Goal: Information Seeking & Learning: Learn about a topic

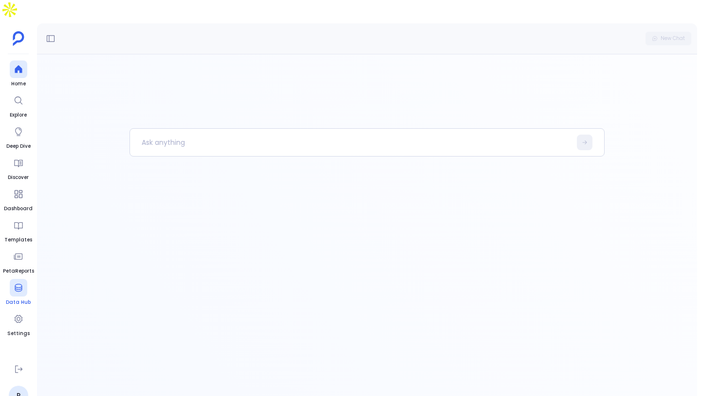
click at [19, 283] on icon at bounding box center [19, 288] width 10 height 10
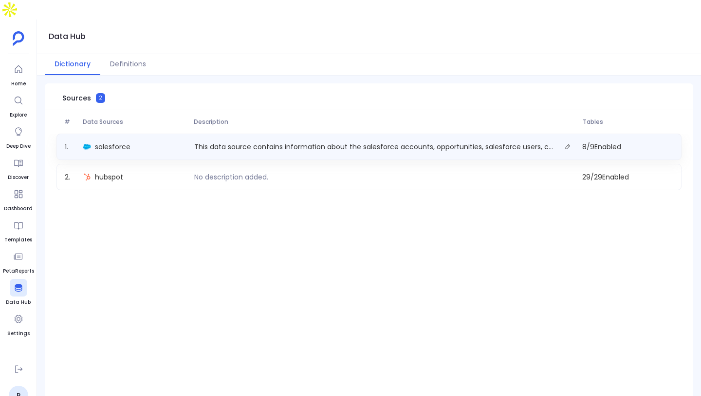
click at [116, 140] on div "salesforce" at bounding box center [134, 147] width 111 height 14
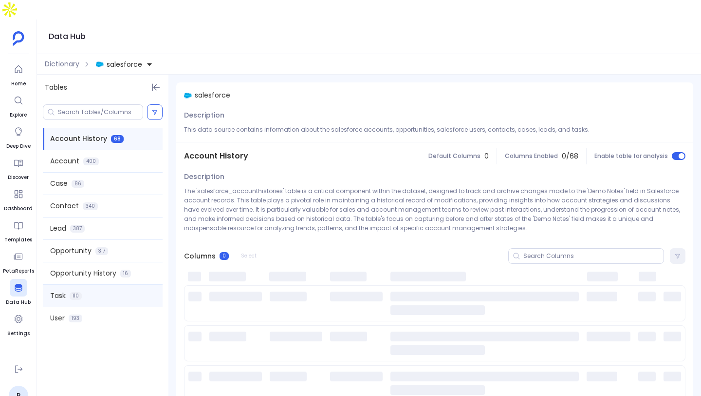
click at [60, 290] on span "Task" at bounding box center [58, 295] width 16 height 10
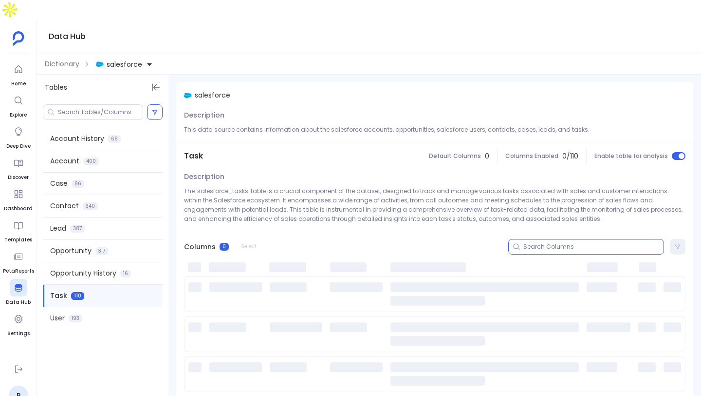
click at [547, 243] on input at bounding box center [594, 247] width 140 height 8
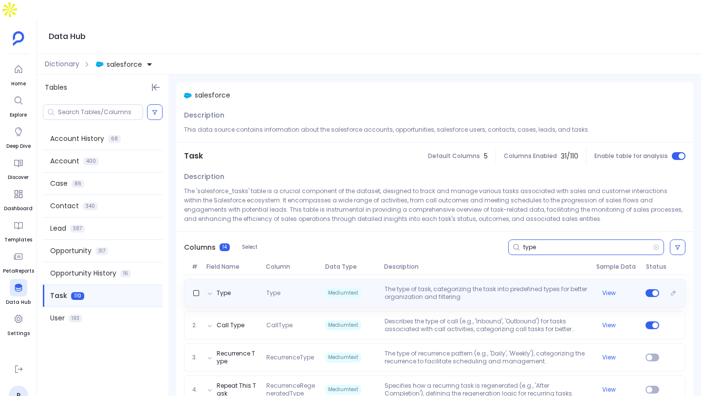
type input "type"
click at [470, 285] on p "The type of task, categorizing the task into predefined types for better organi…" at bounding box center [487, 293] width 212 height 16
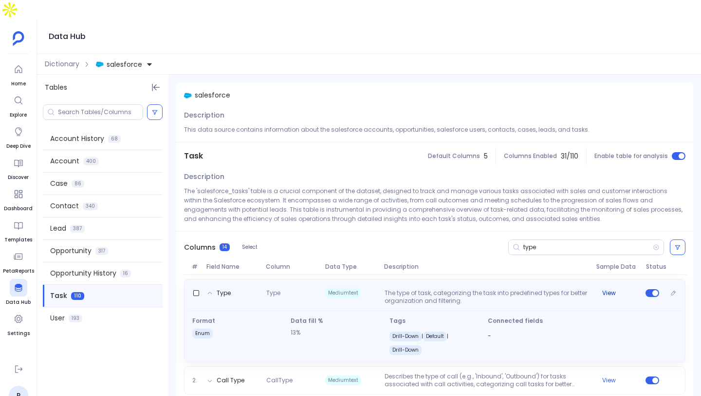
click at [609, 289] on button "View" at bounding box center [610, 293] width 14 height 8
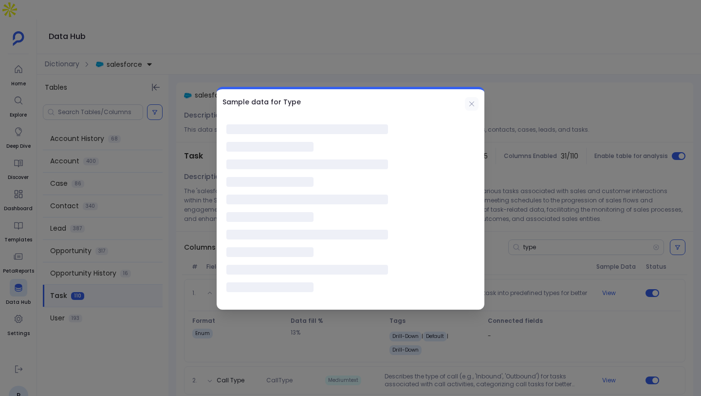
click at [470, 106] on div "Sample data for Type" at bounding box center [350, 198] width 701 height 396
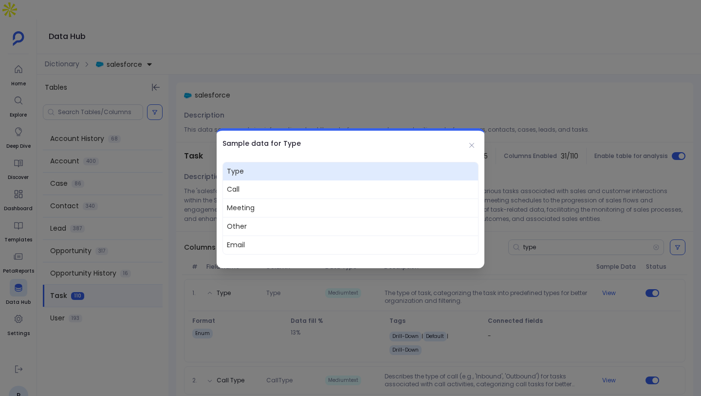
click at [467, 154] on div "Sample data for Type" at bounding box center [351, 143] width 268 height 25
click at [471, 144] on icon at bounding box center [472, 144] width 5 height 5
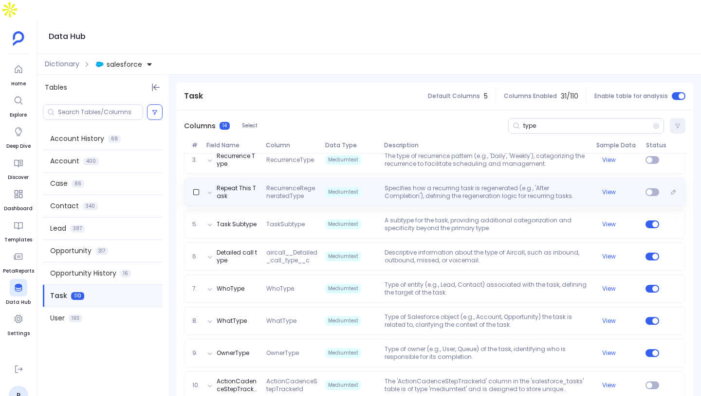
scroll to position [270, 0]
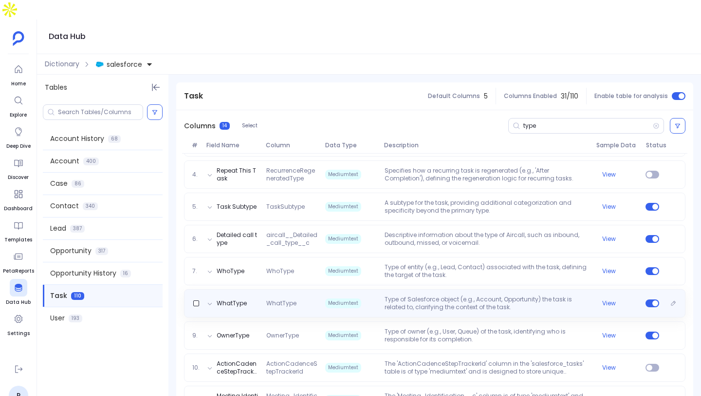
click at [495, 295] on p "Type of Salesforce object (e.g., Account, Opportunity) the task is related to, …" at bounding box center [487, 303] width 212 height 16
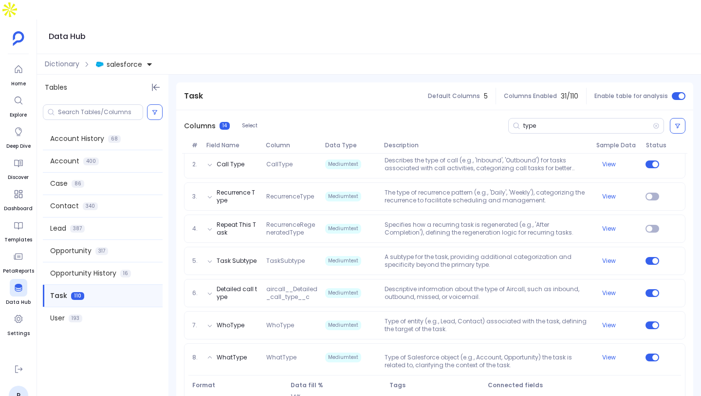
scroll to position [44, 0]
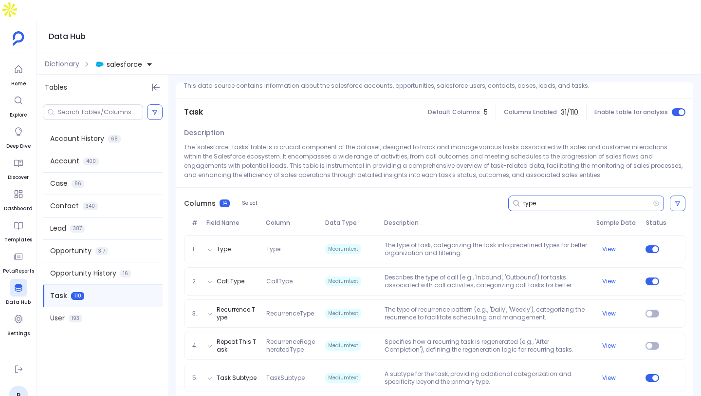
click at [566, 199] on input "type" at bounding box center [589, 203] width 130 height 8
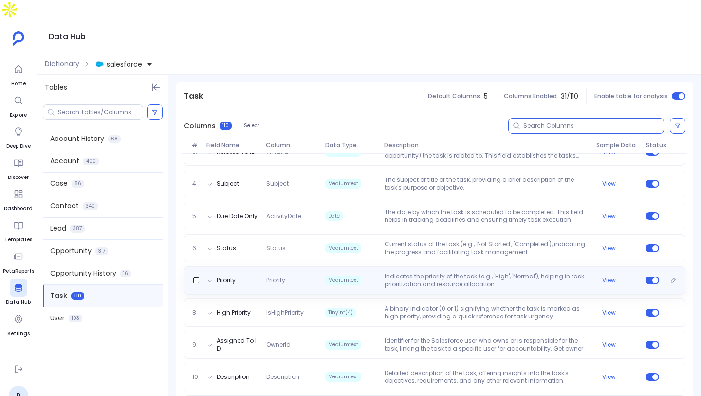
scroll to position [208, 0]
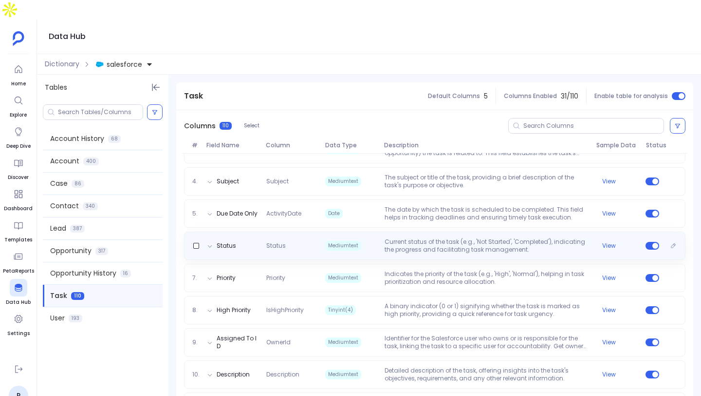
click at [516, 238] on p "Current status of the task (e.g., 'Not Started', 'Completed'), indicating the p…" at bounding box center [487, 246] width 212 height 16
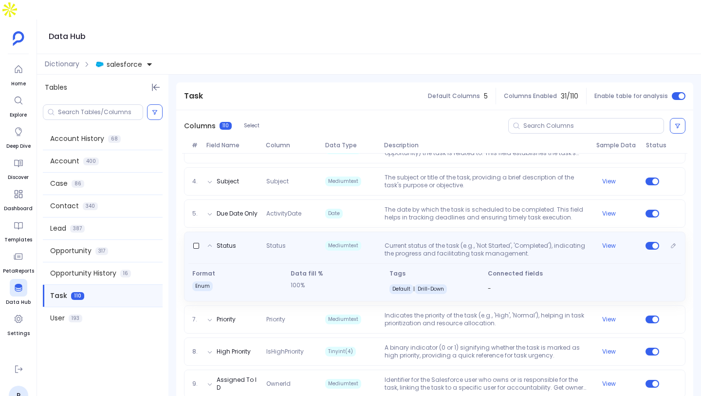
click at [516, 242] on p "Current status of the task (e.g., 'Not Started', 'Completed'), indicating the p…" at bounding box center [487, 250] width 212 height 16
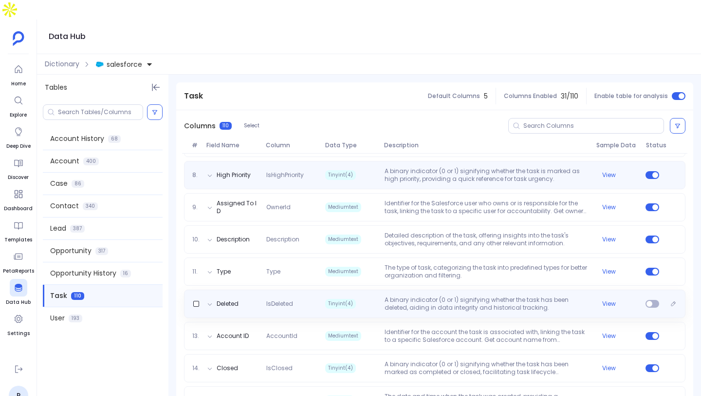
scroll to position [352, 0]
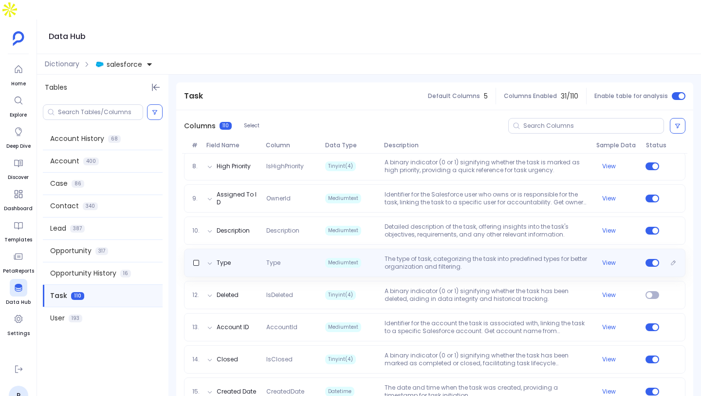
click at [518, 255] on p "The type of task, categorizing the task into predefined types for better organi…" at bounding box center [487, 263] width 212 height 16
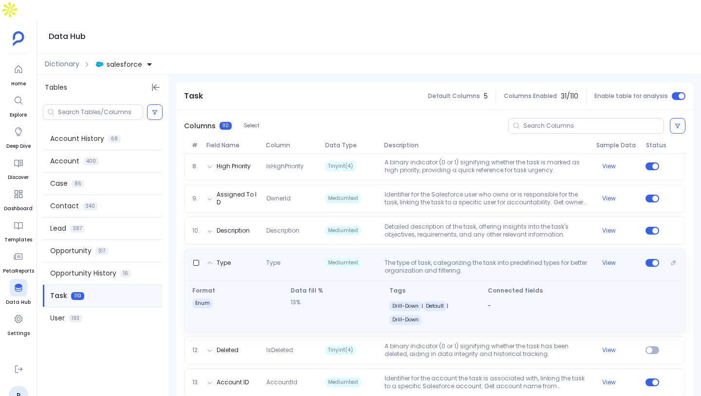
click at [518, 259] on p "The type of task, categorizing the task into predefined types for better organi…" at bounding box center [487, 267] width 212 height 16
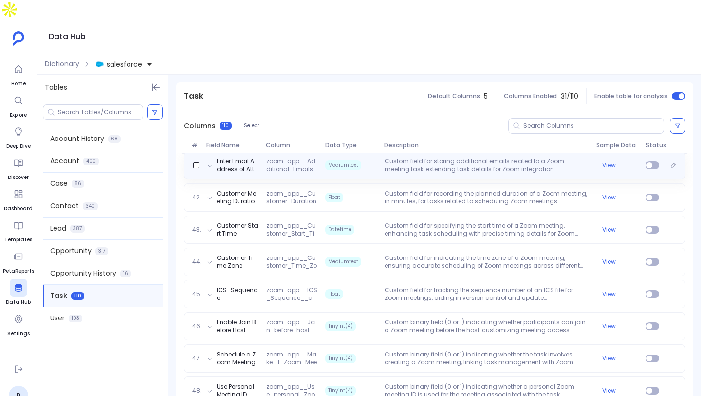
scroll to position [1443, 0]
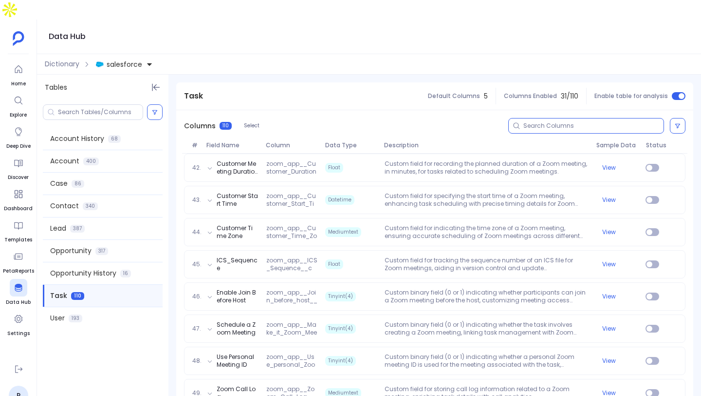
click at [590, 122] on input at bounding box center [594, 126] width 140 height 8
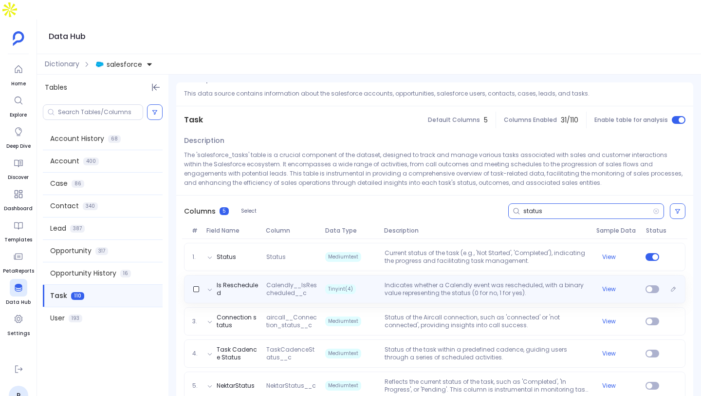
scroll to position [36, 0]
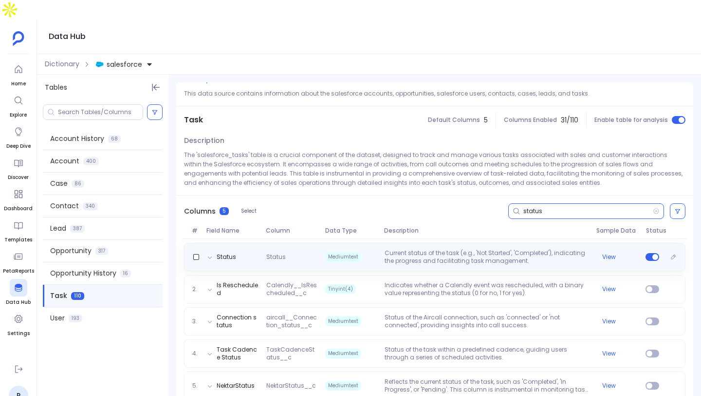
click at [555, 249] on p "Current status of the task (e.g., 'Not Started', 'Completed'), indicating the p…" at bounding box center [487, 257] width 212 height 16
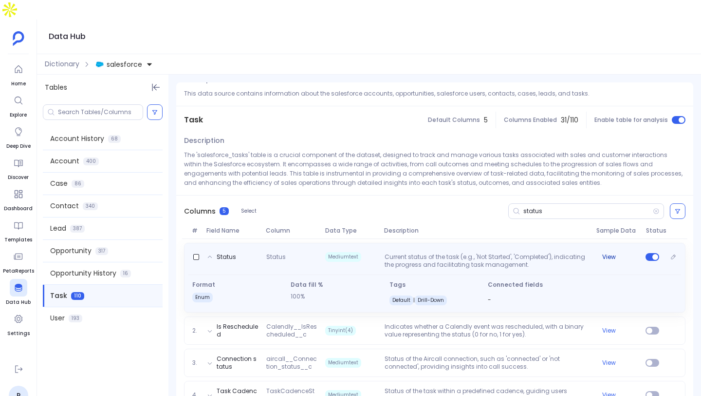
click at [610, 253] on button "View" at bounding box center [610, 257] width 14 height 8
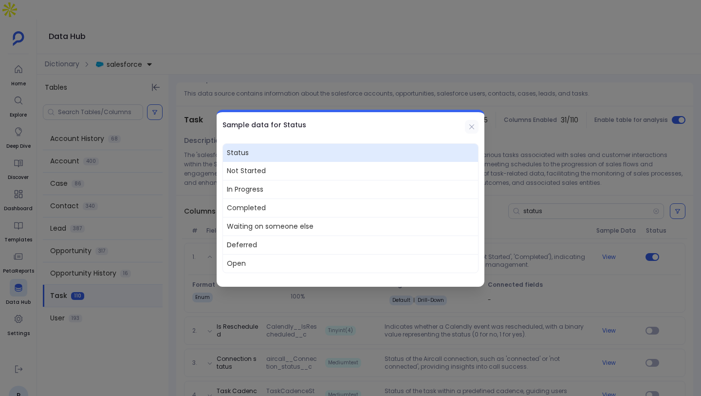
click at [469, 127] on icon at bounding box center [472, 127] width 8 height 8
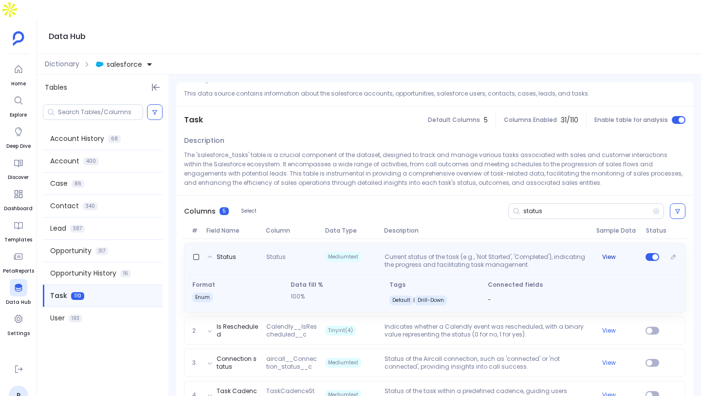
click at [607, 253] on button "View" at bounding box center [610, 257] width 14 height 8
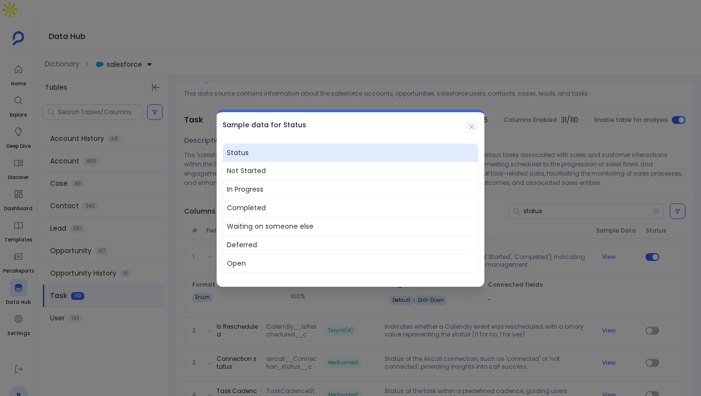
click at [468, 126] on icon at bounding box center [472, 127] width 8 height 8
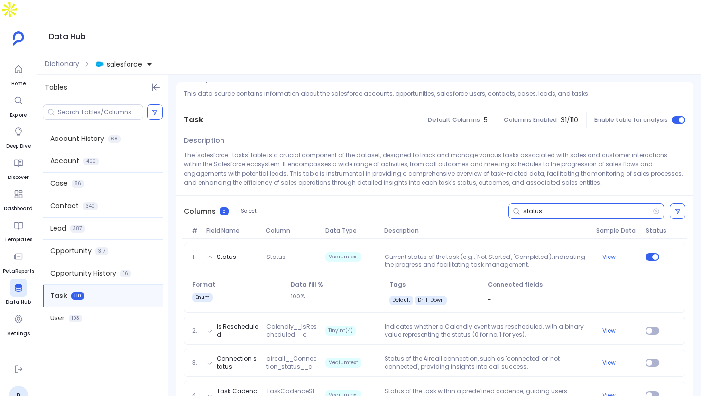
click at [572, 207] on input "status" at bounding box center [589, 211] width 130 height 8
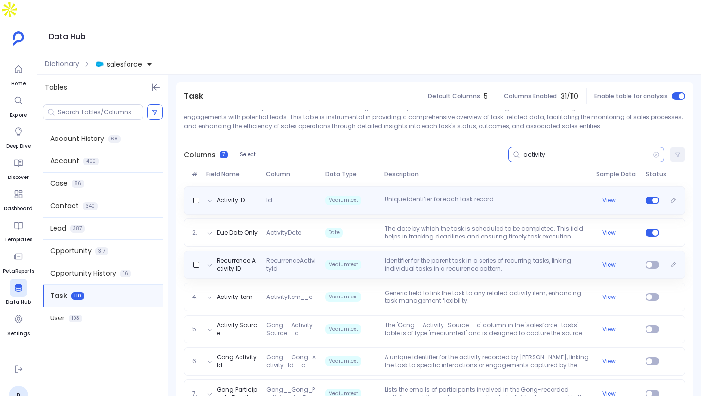
scroll to position [100, 0]
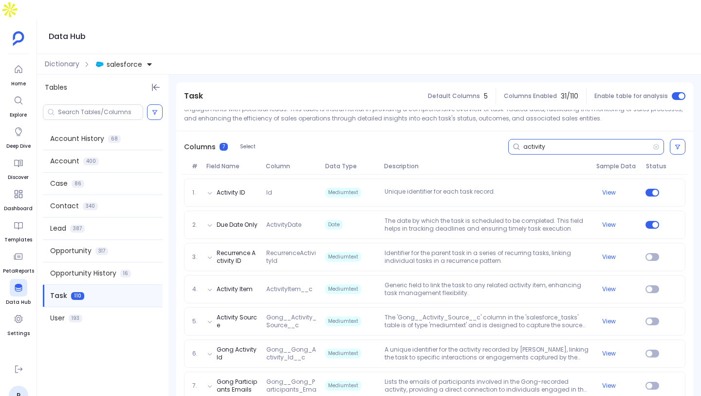
click at [563, 143] on input "activity" at bounding box center [589, 147] width 130 height 8
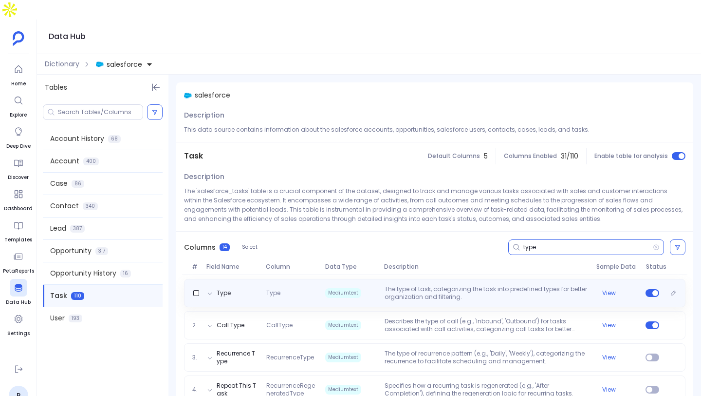
type input "type"
click at [513, 279] on div "Type Type Mediumtext The type of task, categorizing the task into predefined ty…" at bounding box center [435, 293] width 502 height 28
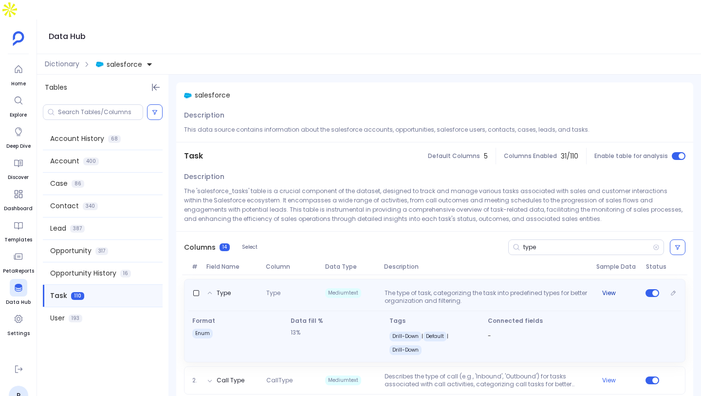
click at [604, 289] on button "View" at bounding box center [610, 293] width 14 height 8
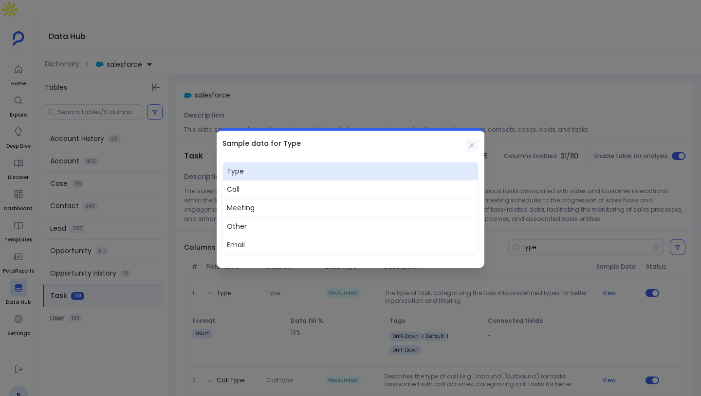
click at [475, 141] on icon at bounding box center [472, 145] width 8 height 8
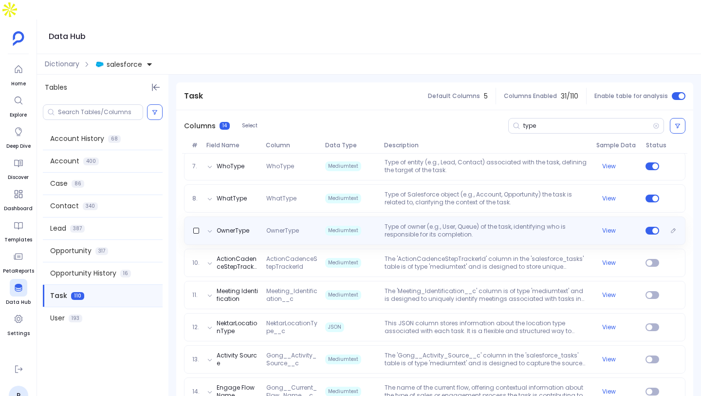
scroll to position [380, 0]
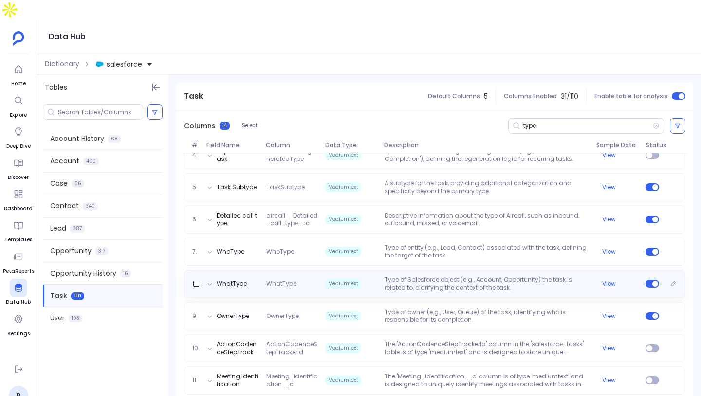
click at [521, 276] on p "Type of Salesforce object (e.g., Account, Opportunity) the task is related to, …" at bounding box center [487, 284] width 212 height 16
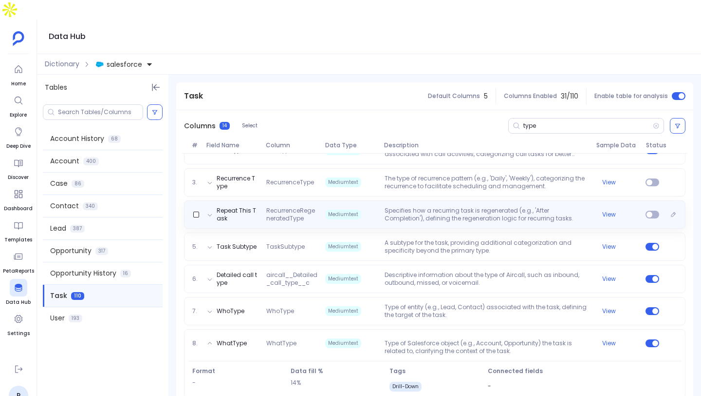
scroll to position [120, 0]
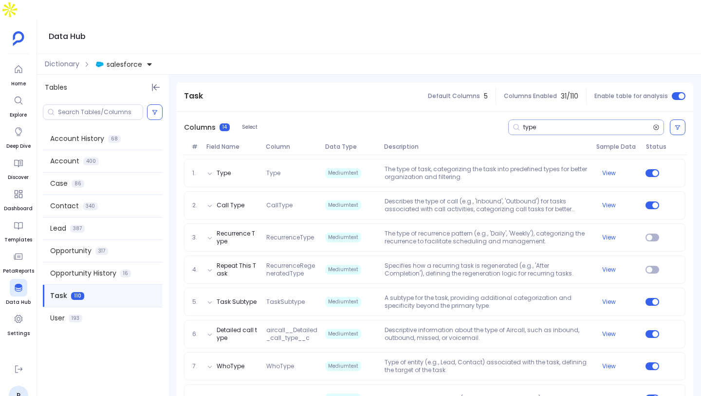
click at [654, 124] on icon at bounding box center [656, 126] width 5 height 5
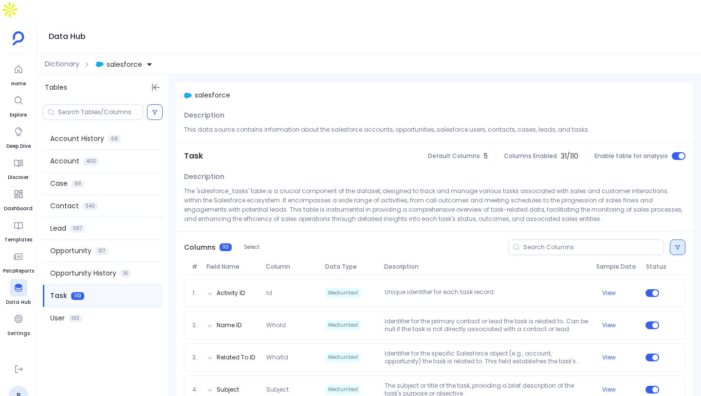
click at [672, 239] on button at bounding box center [678, 247] width 16 height 16
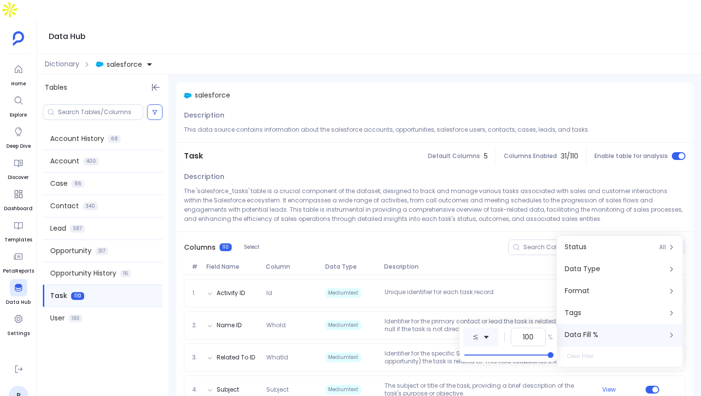
click at [487, 333] on icon at bounding box center [486, 336] width 7 height 7
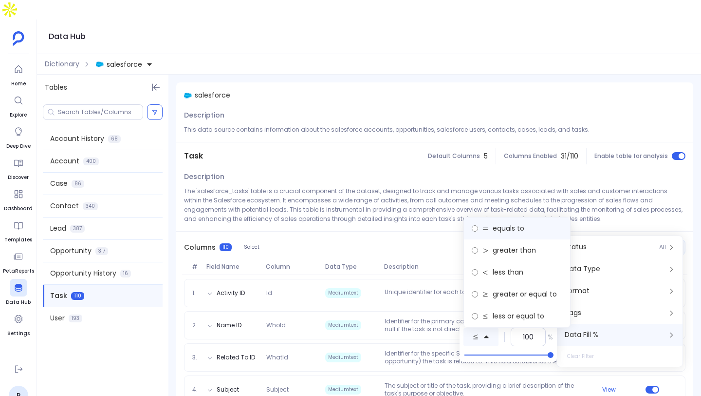
click at [514, 234] on label "equals to" at bounding box center [517, 228] width 106 height 22
click at [427, 202] on p "The 'salesforce_tasks' table is a crucial component of the dataset, designed to…" at bounding box center [435, 204] width 502 height 37
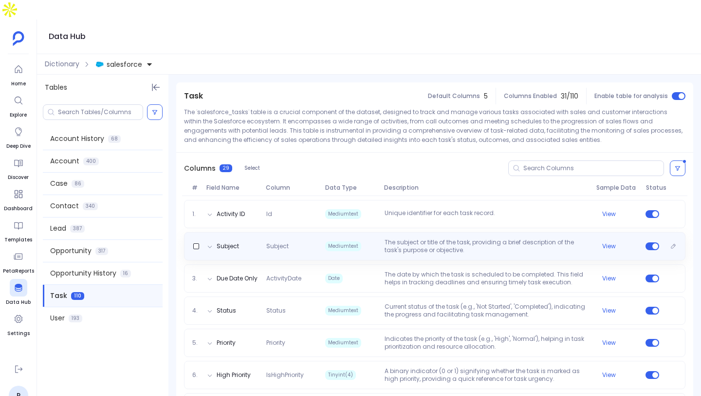
scroll to position [94, 0]
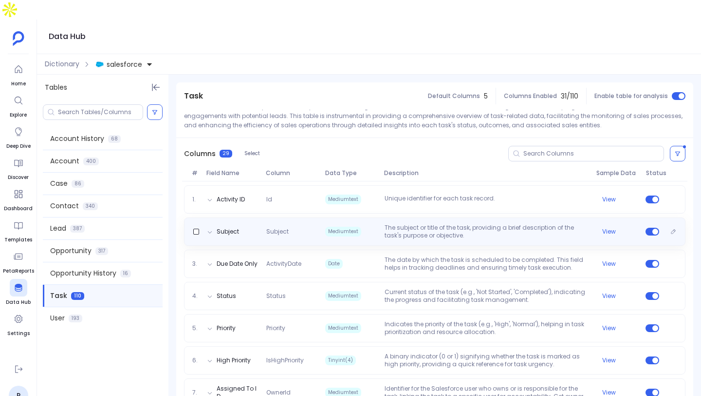
click at [462, 224] on p "The subject or title of the task, providing a brief description of the task's p…" at bounding box center [487, 232] width 212 height 16
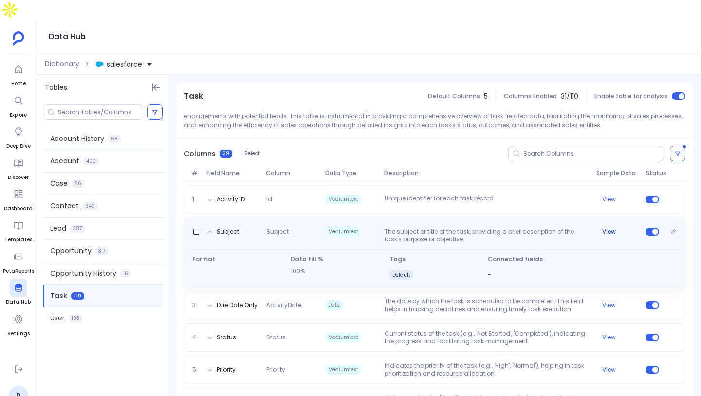
click at [610, 227] on button "View" at bounding box center [610, 231] width 14 height 8
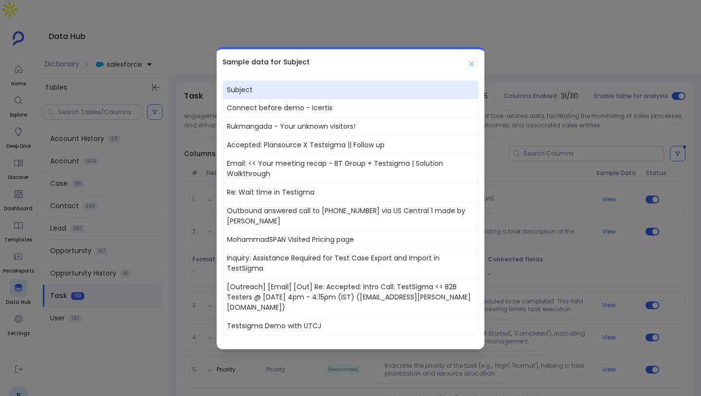
click at [472, 57] on button at bounding box center [472, 64] width 14 height 14
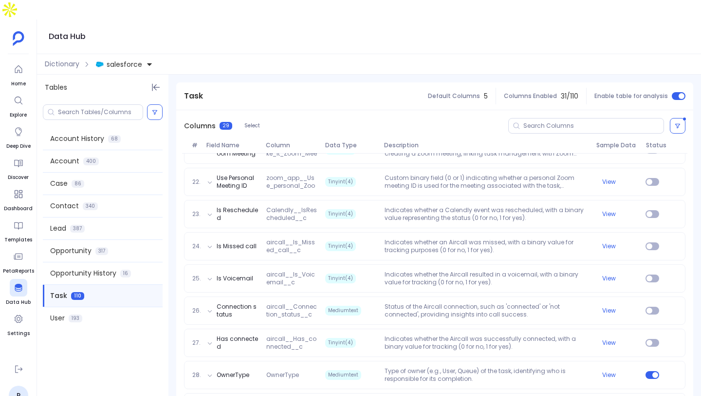
scroll to position [849, 0]
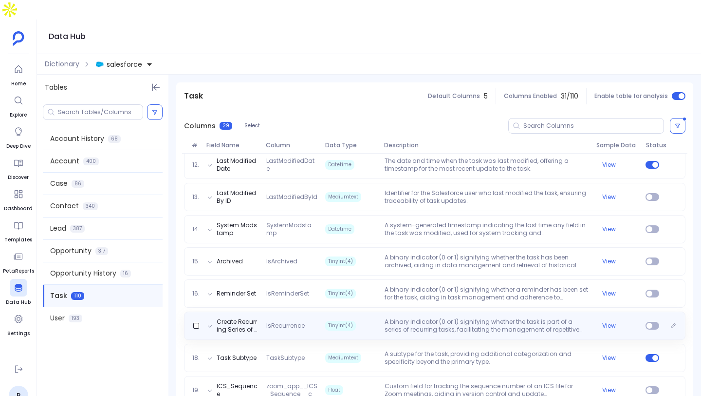
click at [455, 318] on p "A binary indicator (0 or 1) signifying whether the task is part of a series of …" at bounding box center [487, 326] width 212 height 16
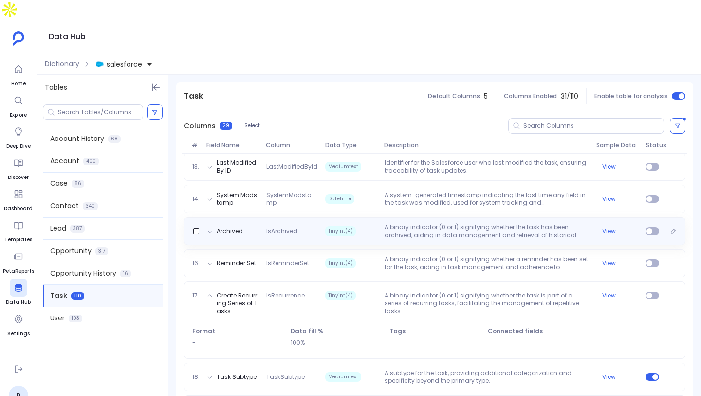
scroll to position [576, 0]
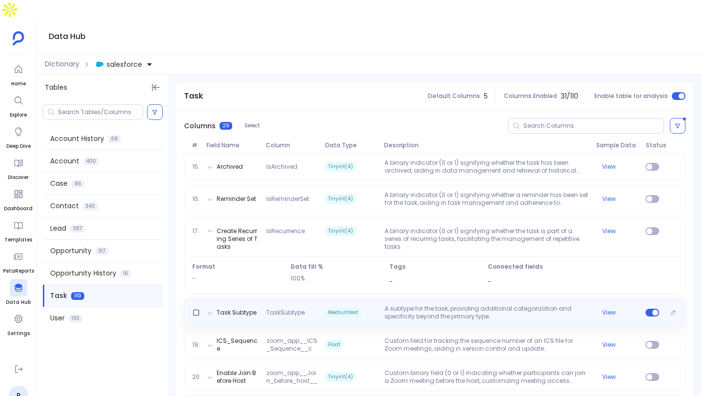
click at [460, 301] on div "Task Subtype TaskSubtype Mediumtext A subtype for the task, providing additiona…" at bounding box center [435, 312] width 502 height 28
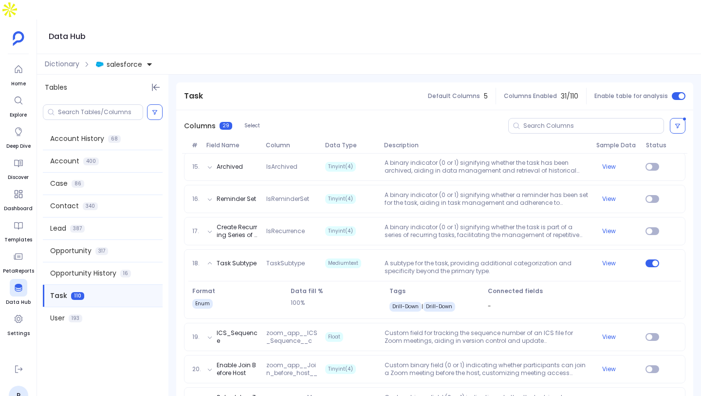
click at [460, 301] on div "1. Activity ID Id Mediumtext Unique identifier for each task record. View 2. Su…" at bounding box center [434, 188] width 517 height 981
